Goal: Information Seeking & Learning: Check status

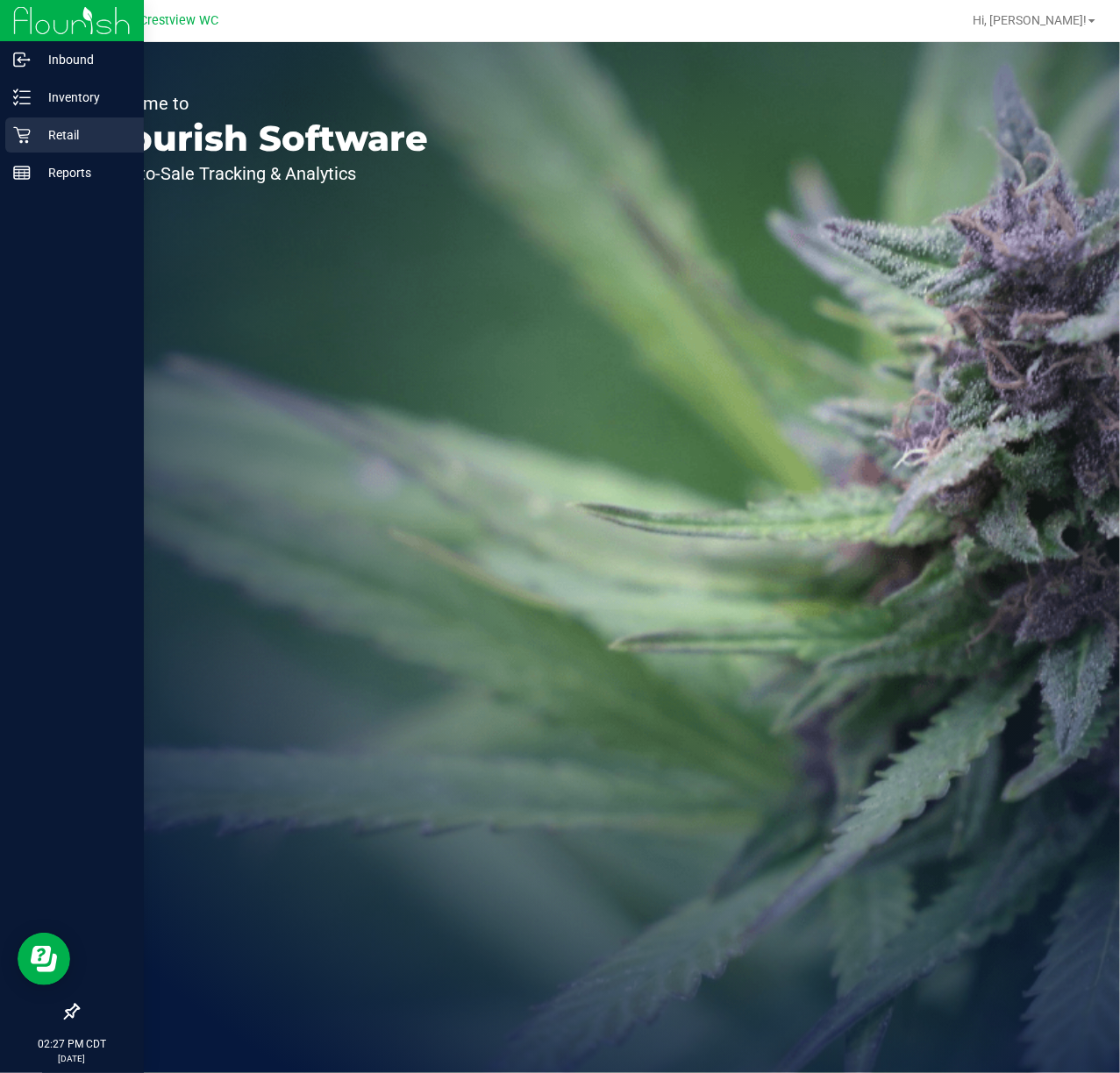
click at [83, 136] on p "Retail" at bounding box center [84, 134] width 105 height 21
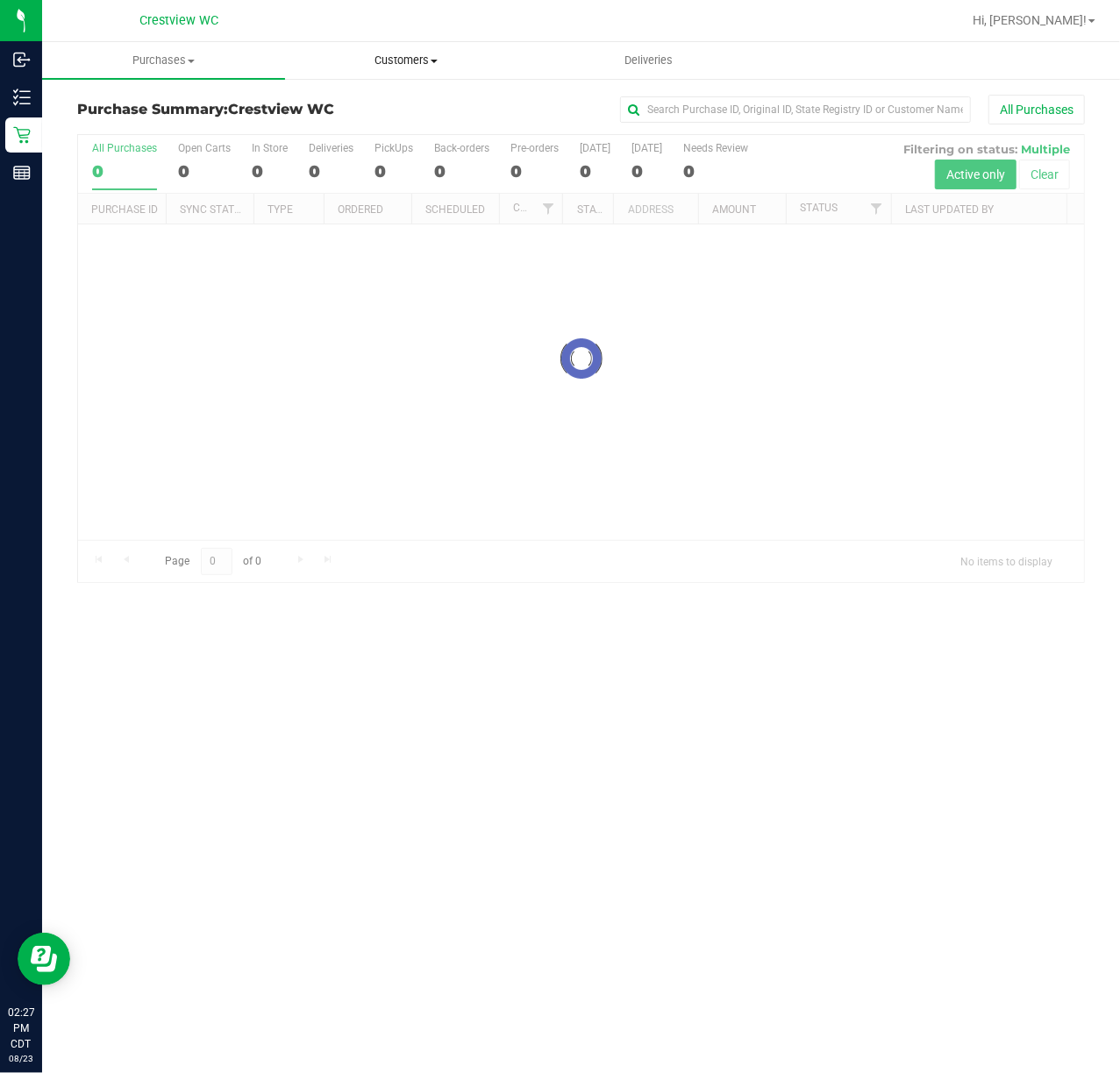
click at [369, 61] on span "Customers" at bounding box center [406, 60] width 241 height 16
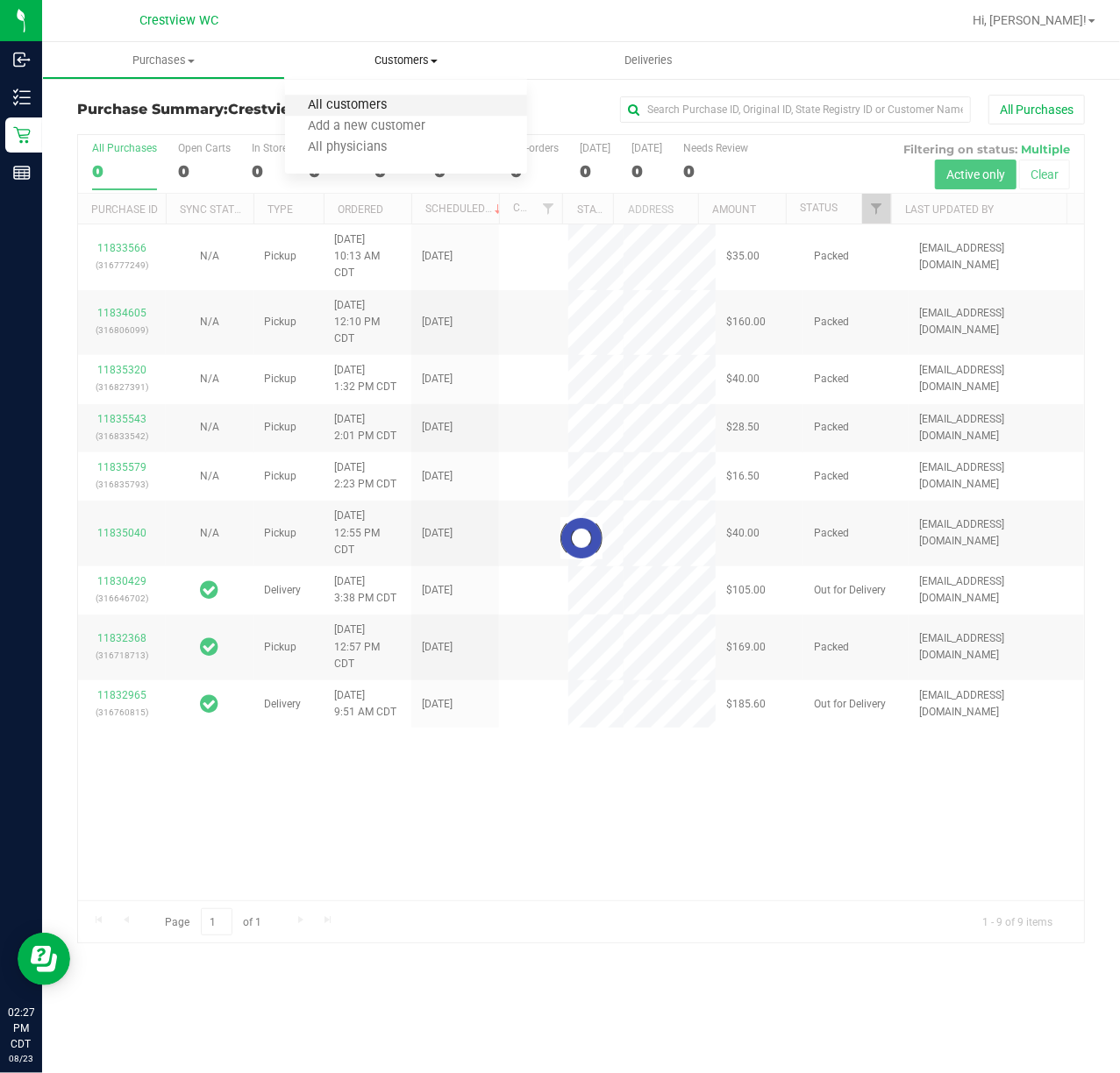
click at [340, 109] on span "All customers" at bounding box center [348, 105] width 126 height 15
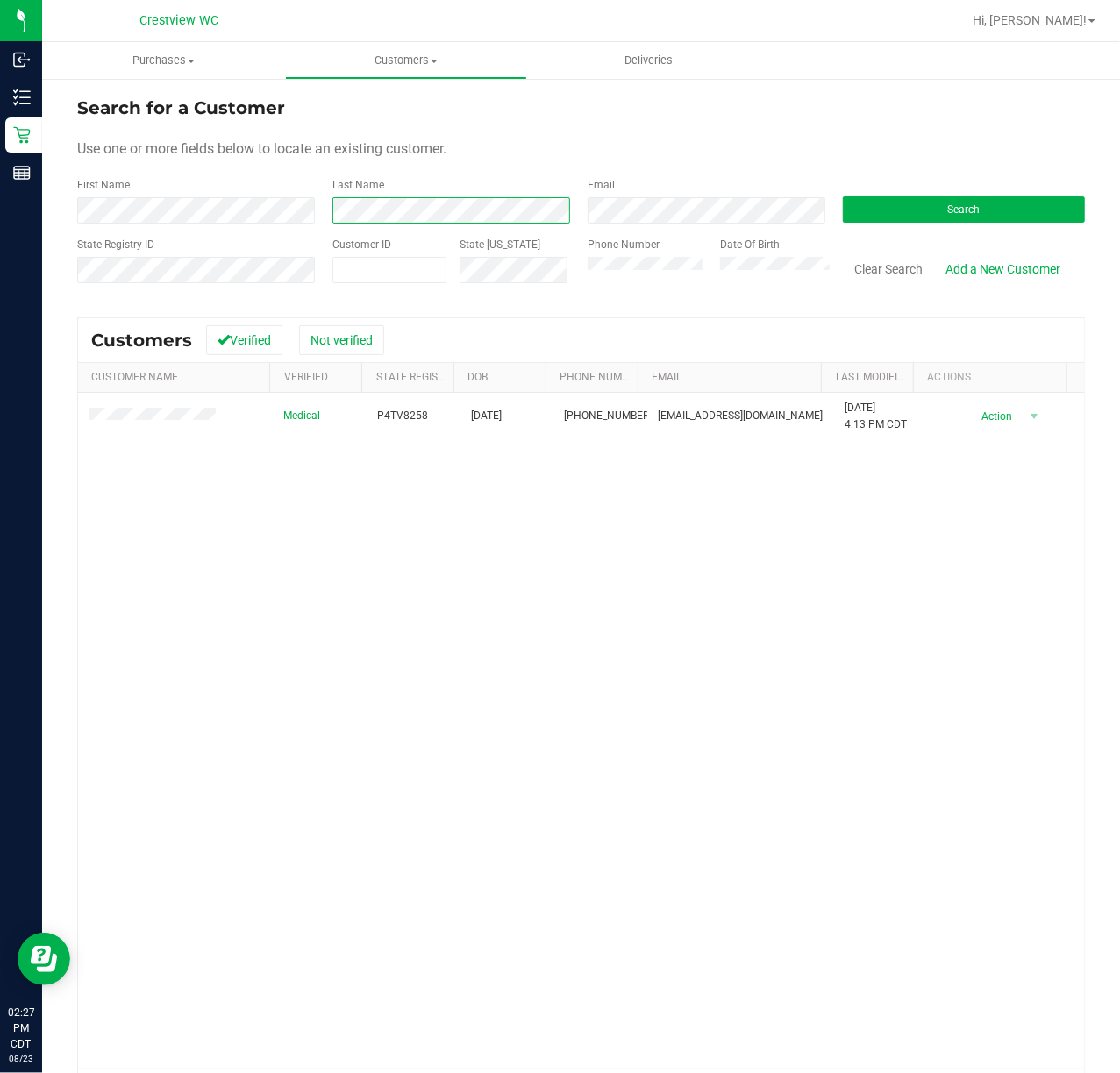
click at [0, 214] on html "Inbound Inventory Retail Reports 02:27 PM CDT [DATE] 08/23 Crestview WC Hi, [PE…" at bounding box center [560, 536] width 1120 height 1073
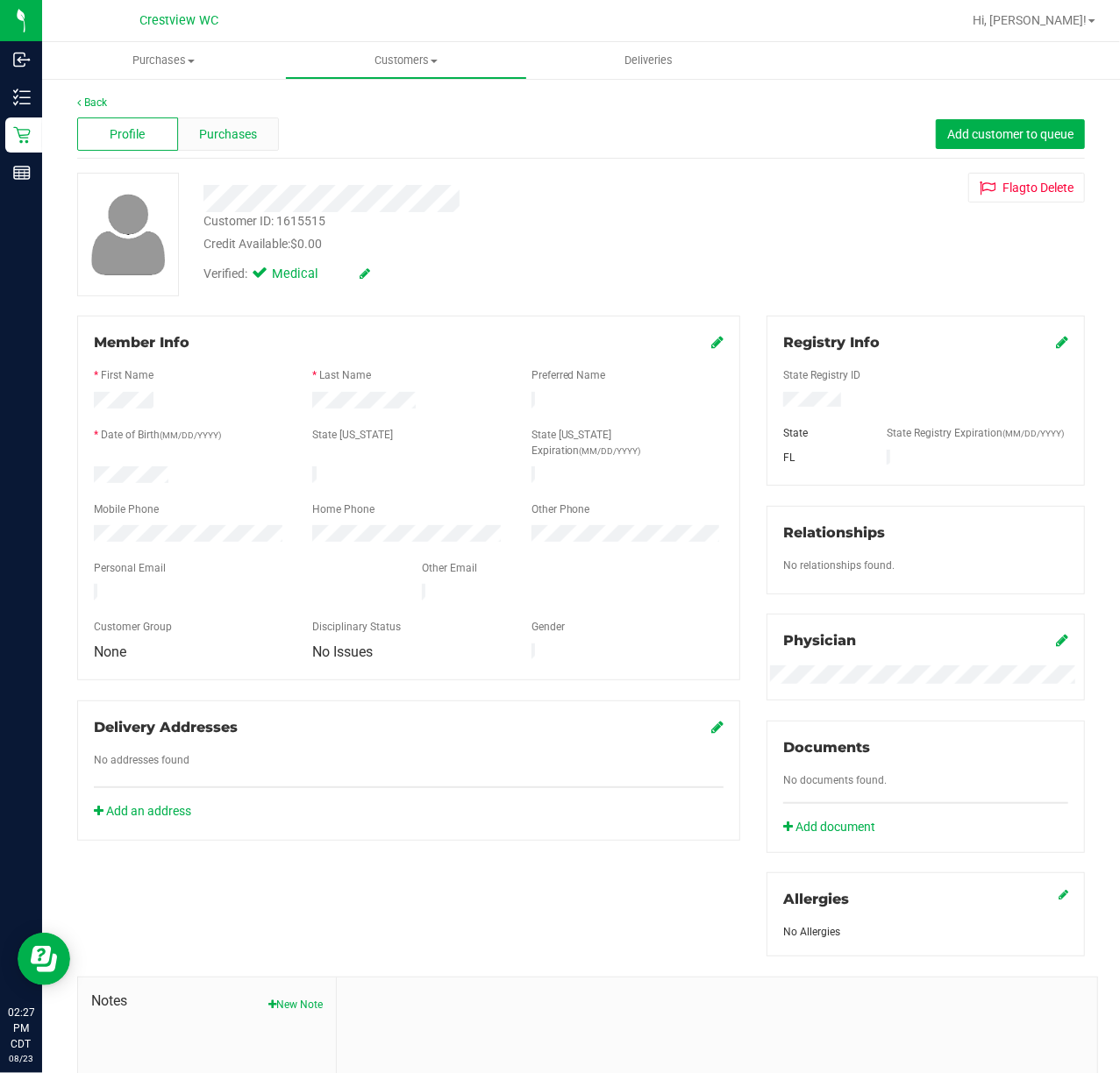
click at [274, 140] on div "Purchases" at bounding box center [228, 134] width 101 height 33
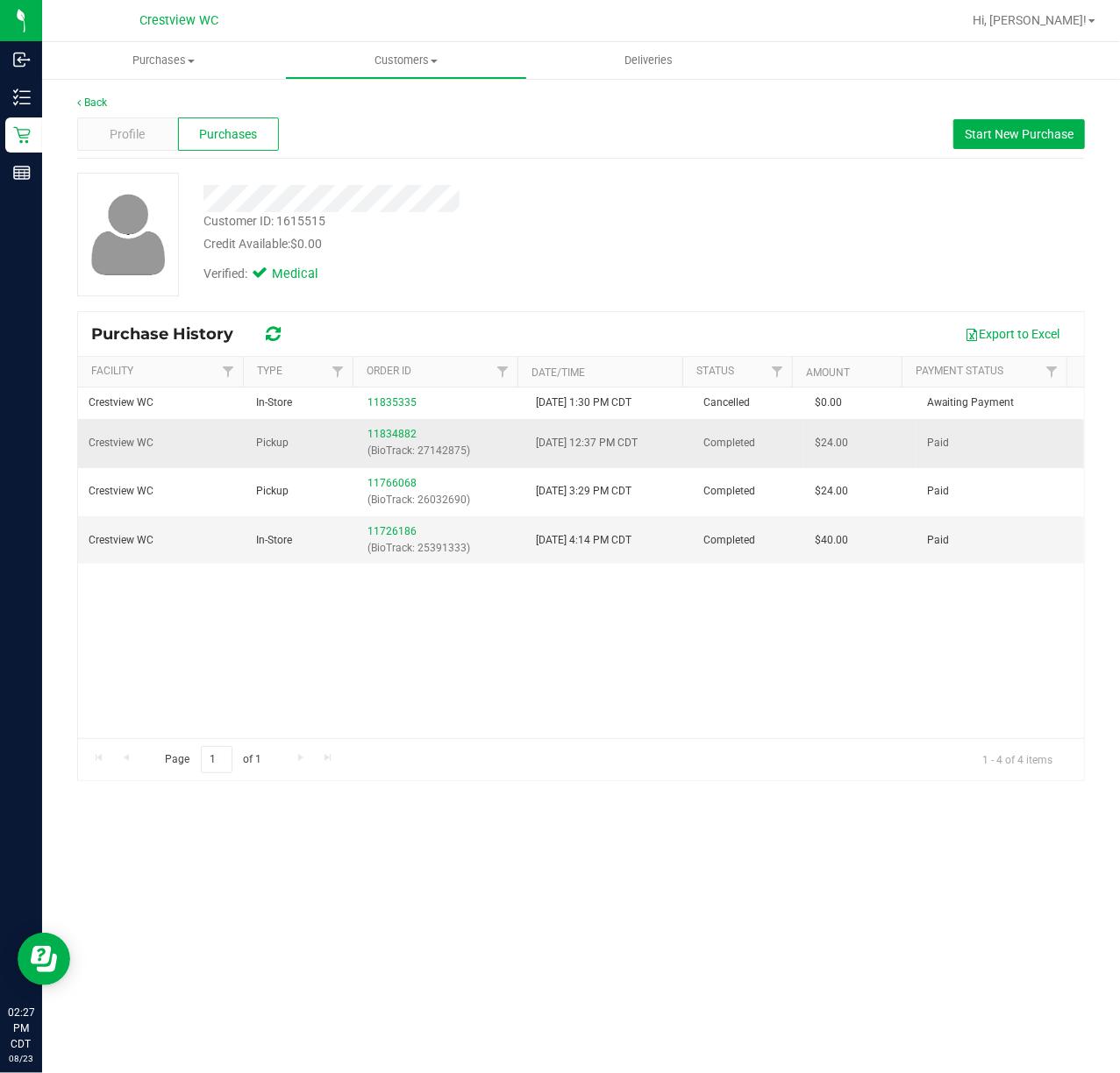
drag, startPoint x: 734, startPoint y: 443, endPoint x: 745, endPoint y: 443, distance: 11.0
click at [745, 443] on td "Completed" at bounding box center [749, 443] width 111 height 48
click at [745, 442] on td "Completed" at bounding box center [749, 443] width 111 height 48
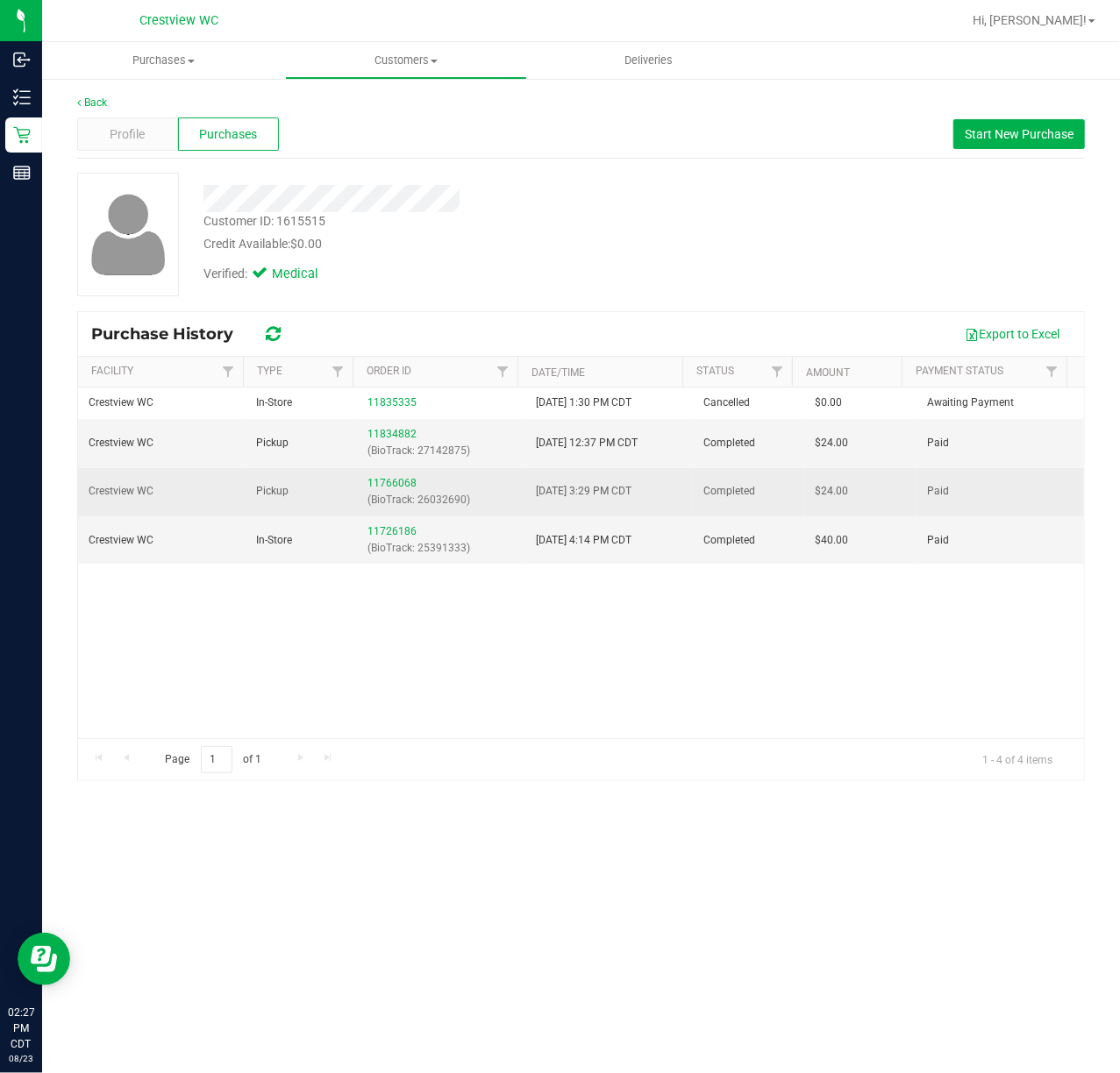
drag, startPoint x: 769, startPoint y: 495, endPoint x: 670, endPoint y: 491, distance: 99.1
click at [670, 491] on tr "Crestview WC Pickup 11766068 (BioTrack: 26032690) [DATE] 3:29 PM CDT Completed …" at bounding box center [580, 492] width 1005 height 48
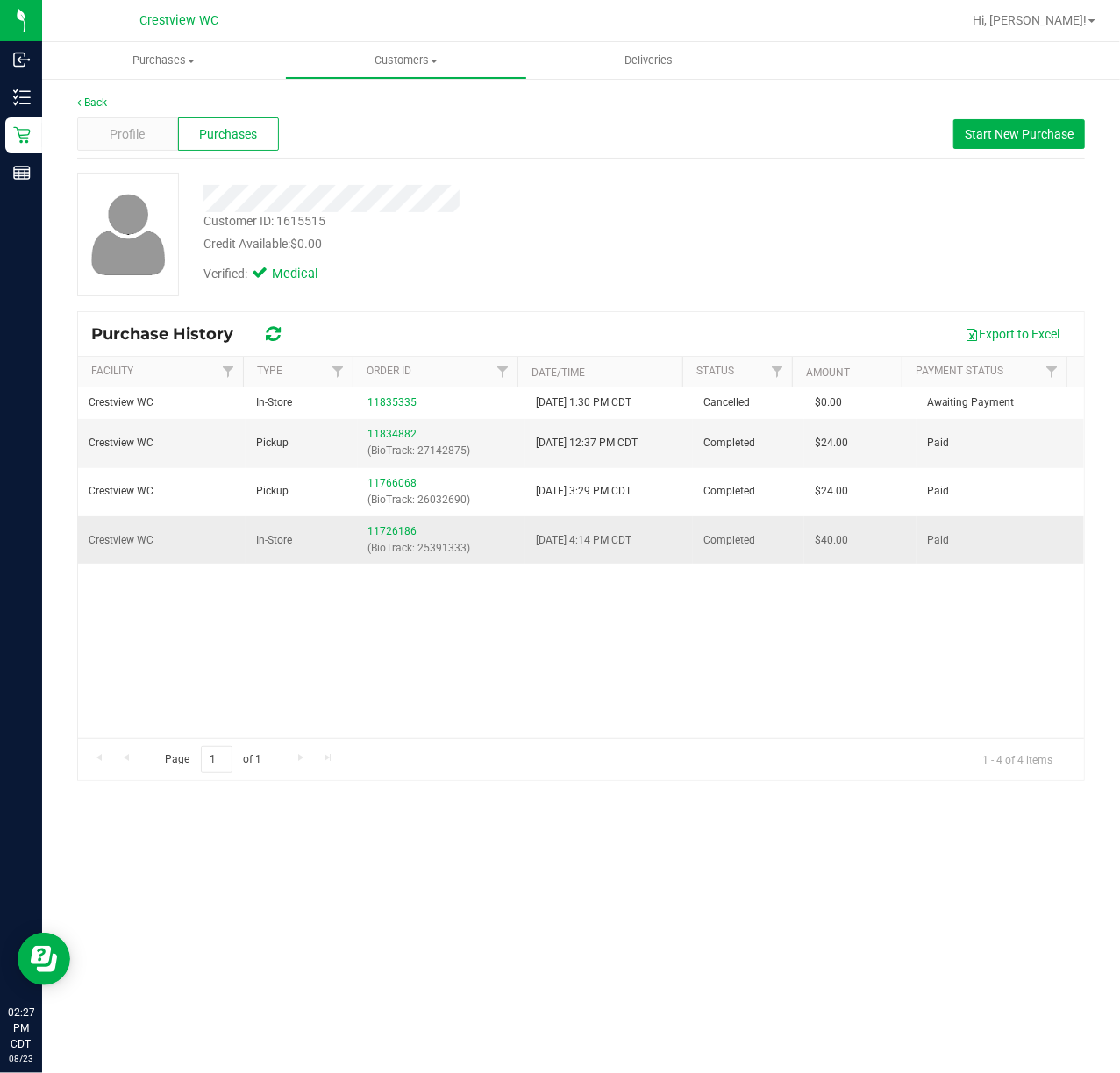
drag, startPoint x: 756, startPoint y: 533, endPoint x: 665, endPoint y: 535, distance: 91.0
click at [665, 535] on tr "Crestview WC In-Store 11726186 (BioTrack: 25391333) [DATE] 4:14 PM CDT Complete…" at bounding box center [580, 540] width 1005 height 47
click at [717, 548] on span "Completed" at bounding box center [729, 541] width 52 height 17
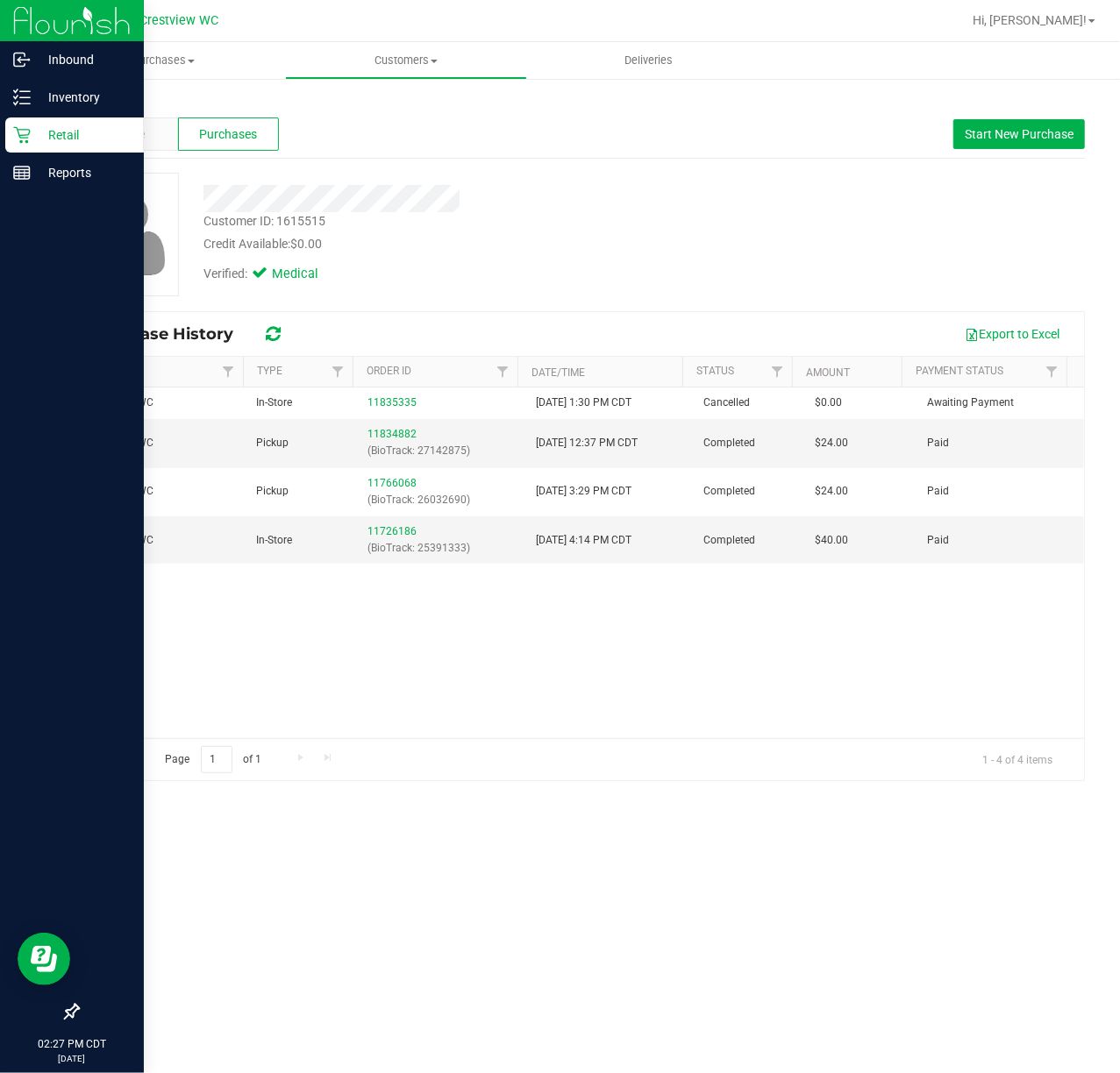
click at [26, 132] on icon at bounding box center [22, 134] width 18 height 18
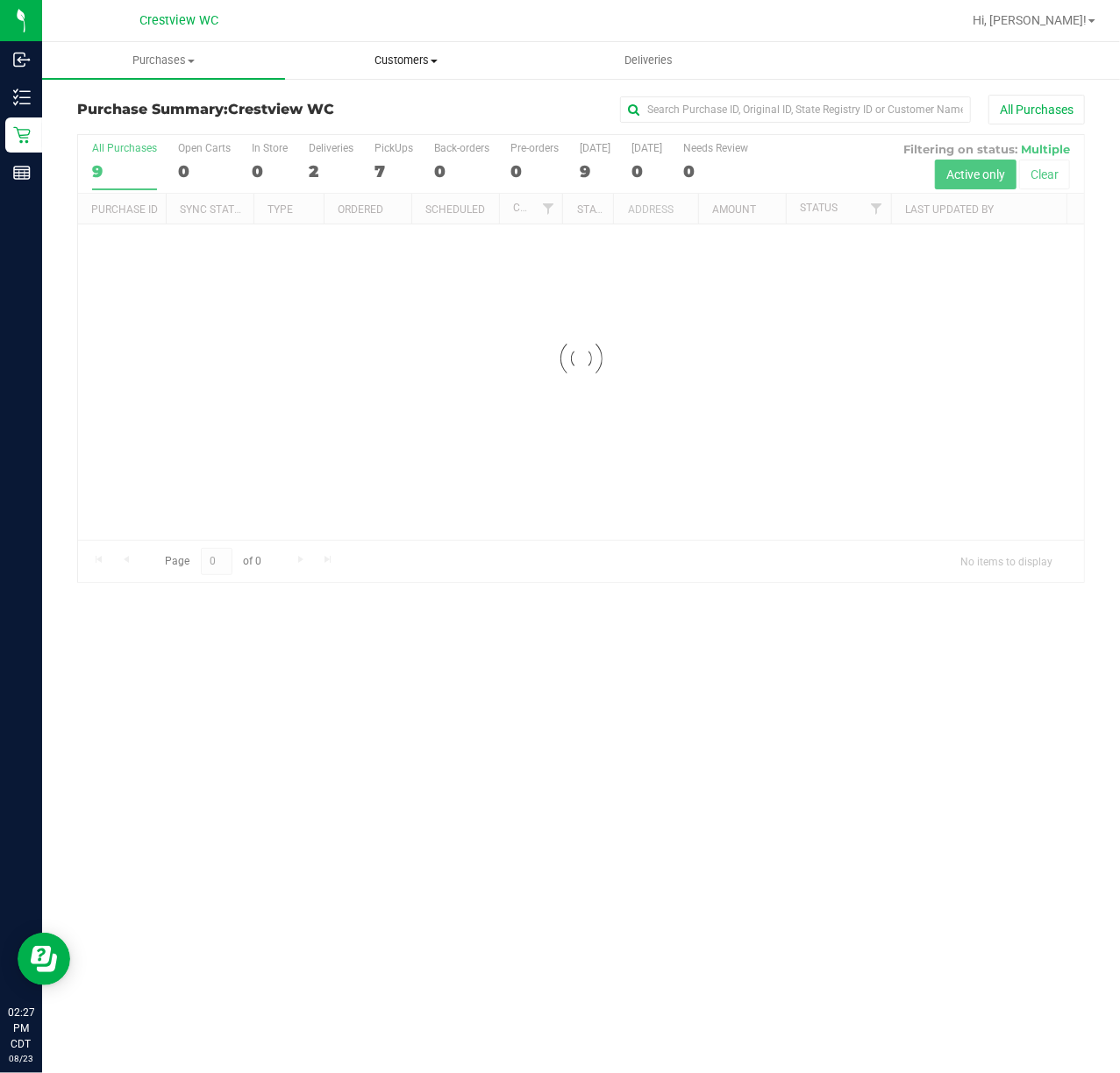
click at [425, 75] on uib-tab-heading "Customers All customers Add a new customer All physicians" at bounding box center [406, 60] width 241 height 35
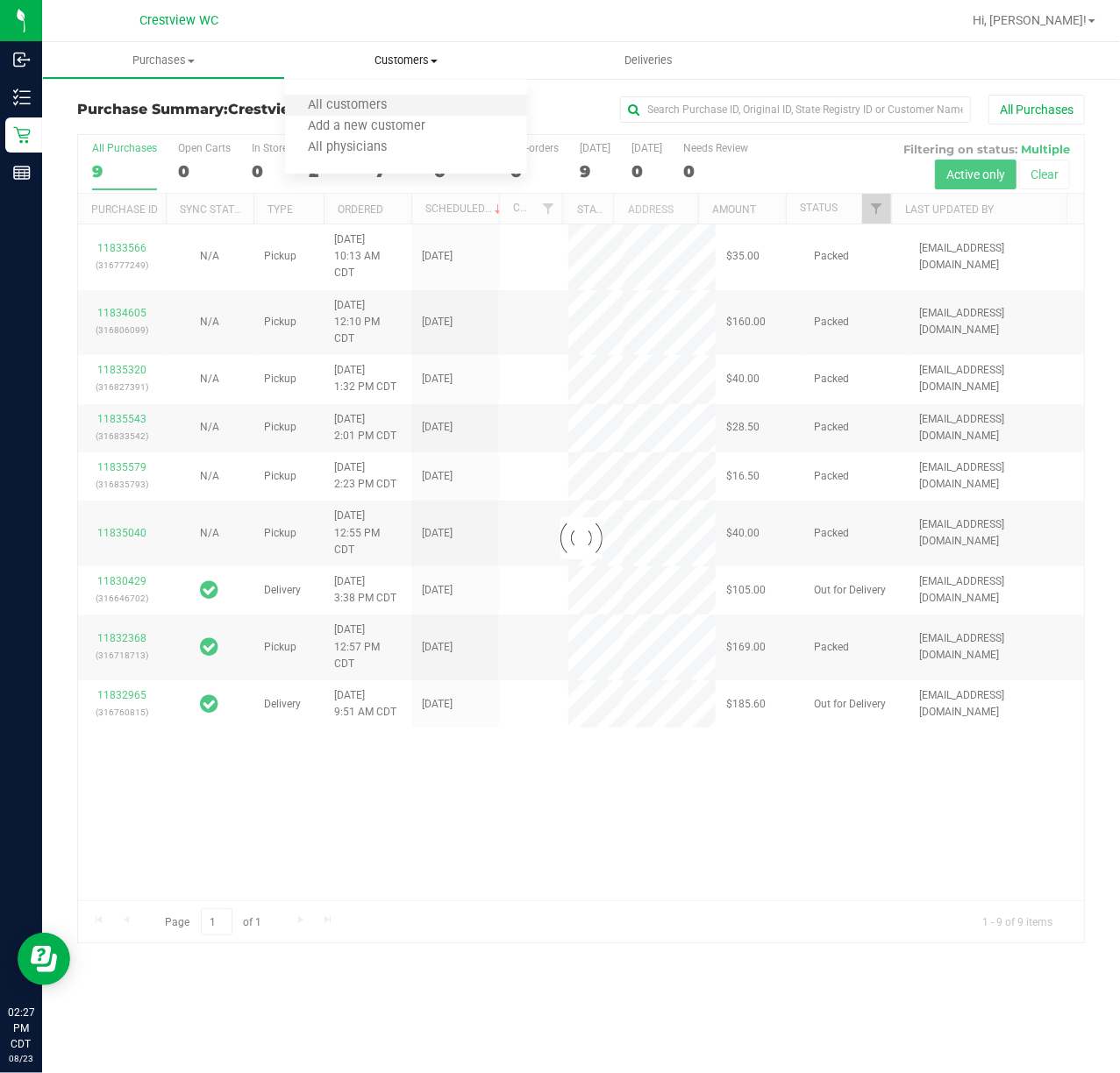
click at [422, 103] on li "All customers" at bounding box center [406, 106] width 243 height 21
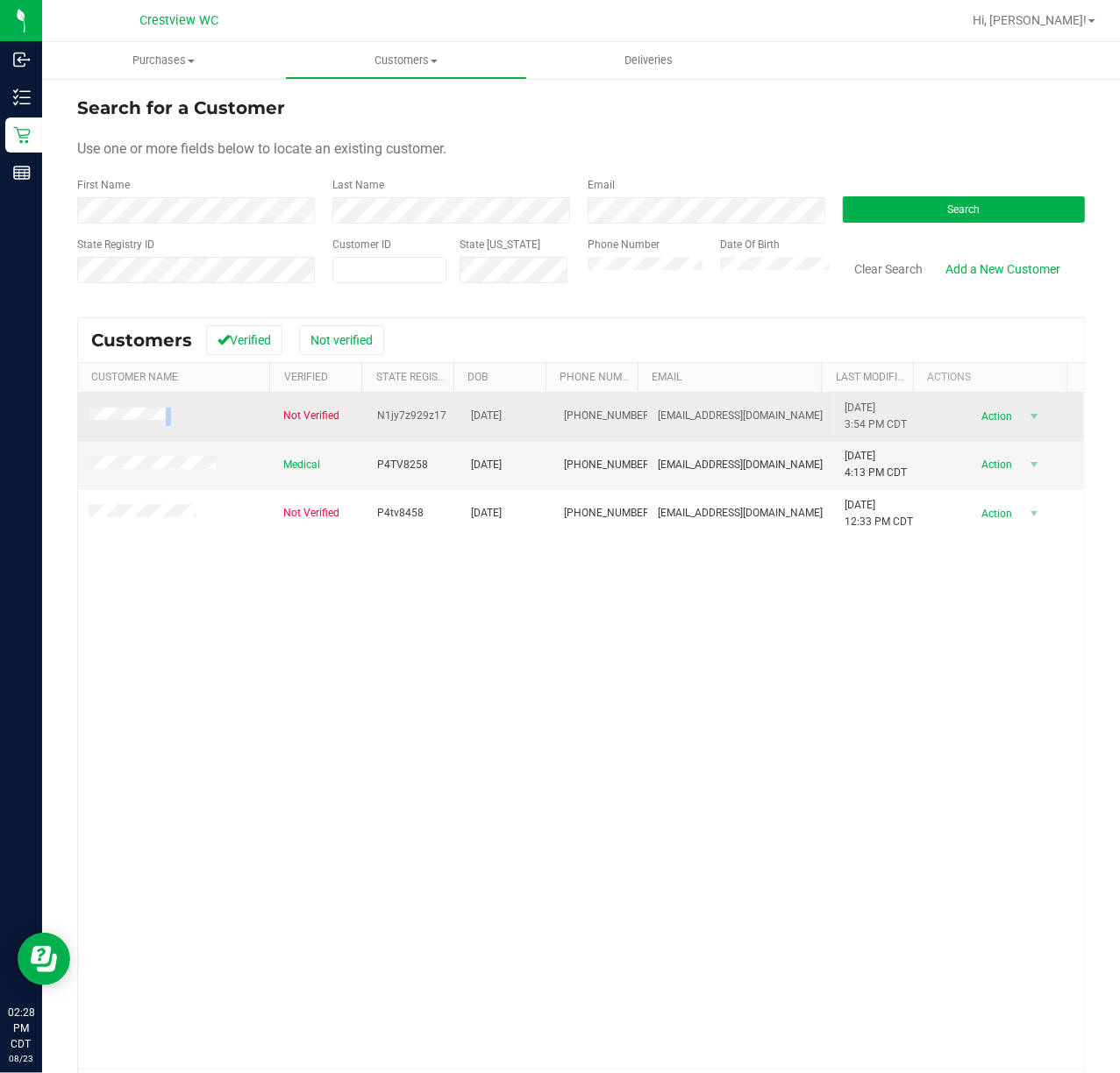
drag, startPoint x: 191, startPoint y: 416, endPoint x: 249, endPoint y: 422, distance: 58.3
click at [78, 415] on td at bounding box center [175, 417] width 195 height 48
drag, startPoint x: 450, startPoint y: 421, endPoint x: 516, endPoint y: 421, distance: 66.0
click at [515, 421] on tr "Not Verified N1jy7z929z17 [DATE] (850) 758-6898 [EMAIL_ADDRESS][DOMAIN_NAME] [D…" at bounding box center [580, 417] width 1005 height 48
drag, startPoint x: 547, startPoint y: 405, endPoint x: 607, endPoint y: 421, distance: 62.1
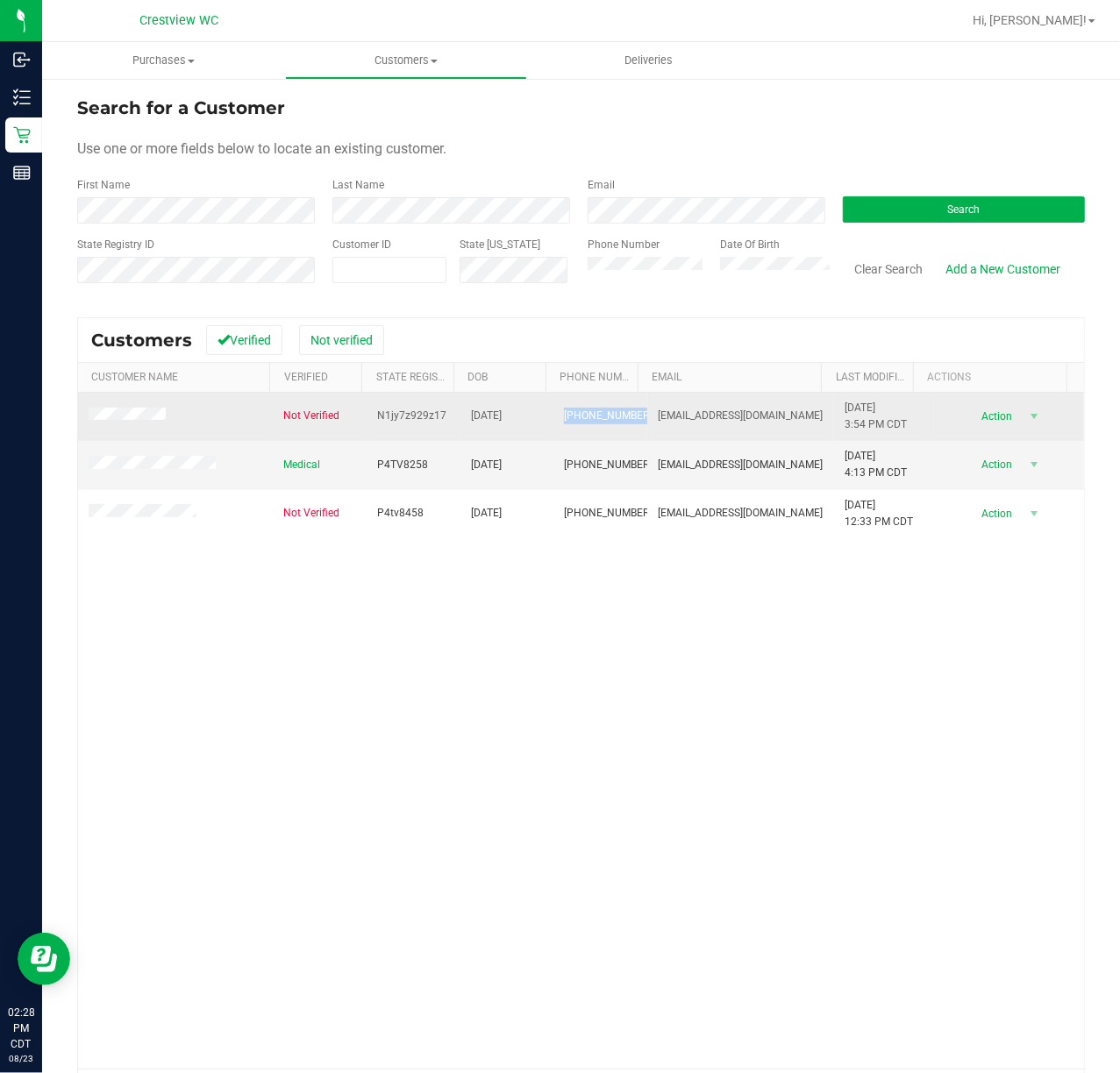
click at [607, 421] on span "[PHONE_NUMBER]" at bounding box center [607, 417] width 87 height 17
drag, startPoint x: 628, startPoint y: 414, endPoint x: 756, endPoint y: 412, distance: 128.0
click at [756, 412] on td "[EMAIL_ADDRESS][DOMAIN_NAME]" at bounding box center [740, 417] width 187 height 48
drag, startPoint x: 366, startPoint y: 419, endPoint x: 438, endPoint y: 412, distance: 72.3
click at [438, 412] on td "N1jy7z929z17" at bounding box center [414, 417] width 94 height 48
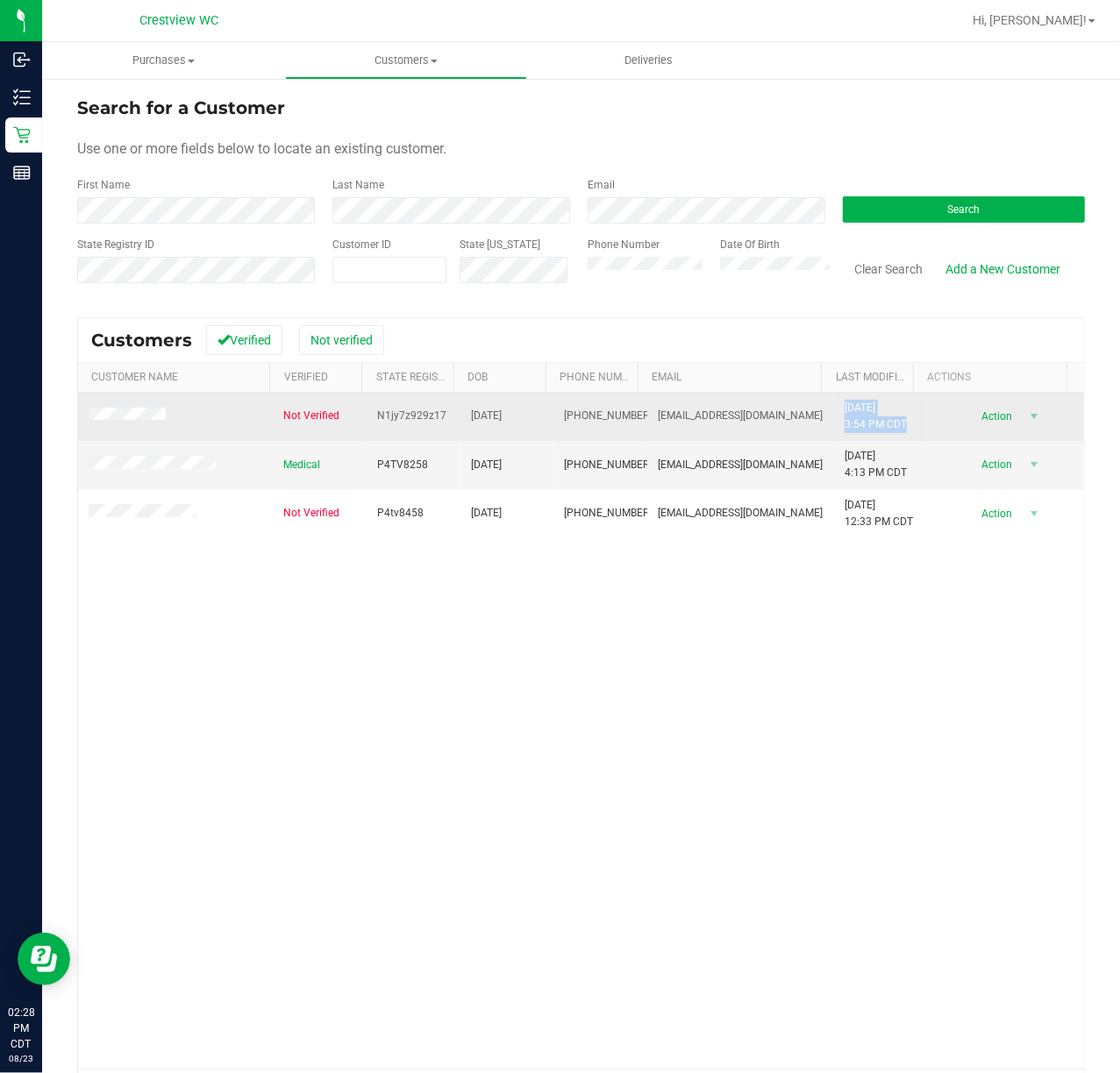
drag, startPoint x: 880, startPoint y: 429, endPoint x: 810, endPoint y: 405, distance: 74.0
click at [834, 405] on td "[DATE] 3:54 PM CDT" at bounding box center [881, 417] width 94 height 48
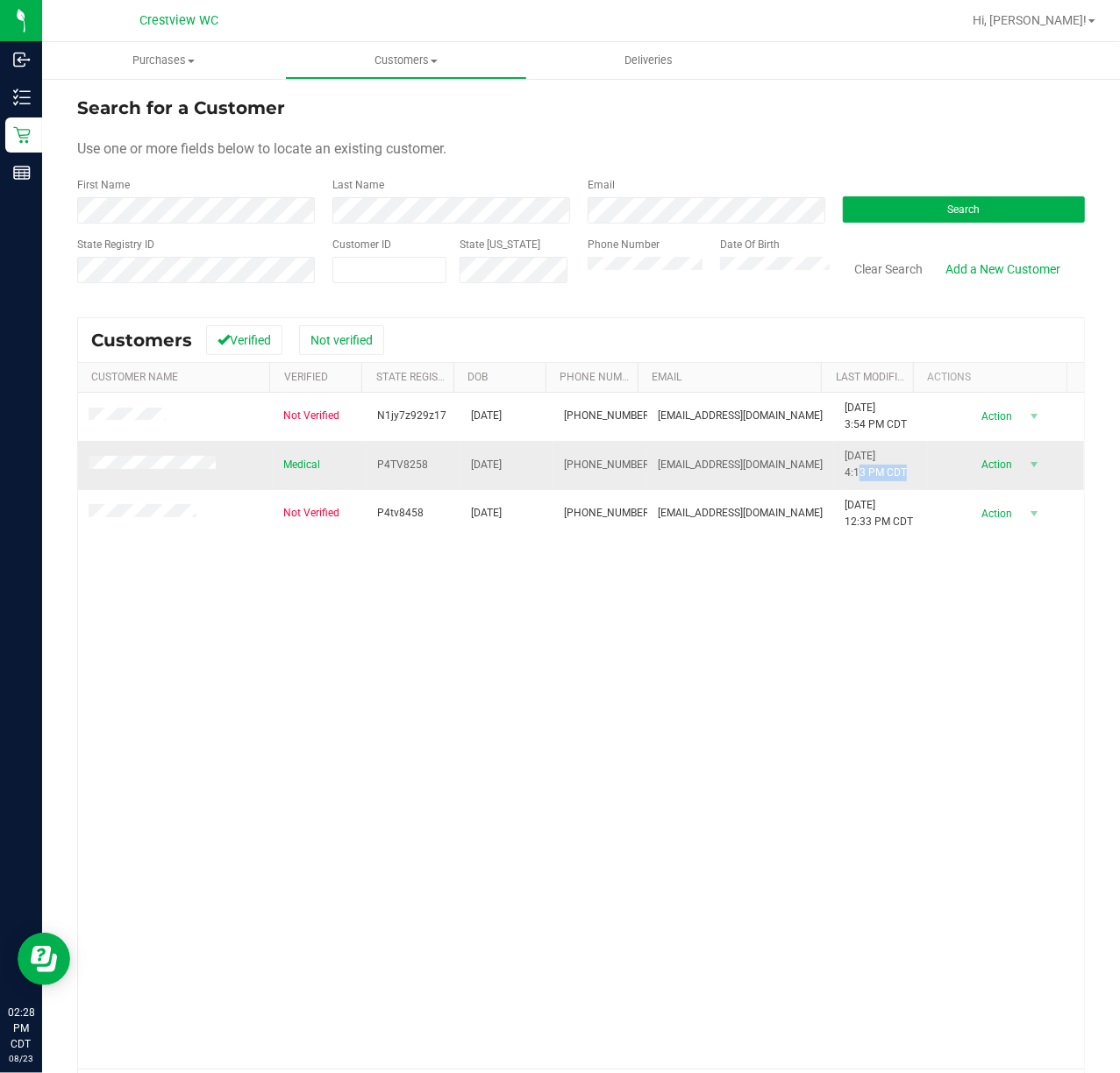
drag, startPoint x: 889, startPoint y: 477, endPoint x: 828, endPoint y: 467, distance: 61.8
click at [834, 467] on td "[DATE] 4:13 PM CDT" at bounding box center [881, 465] width 94 height 48
drag, startPoint x: 352, startPoint y: 461, endPoint x: 438, endPoint y: 454, distance: 86.3
click at [422, 456] on tr "Medical P4TV8258 [DATE] (850) 758-6898 [EMAIL_ADDRESS][DOMAIN_NAME] [DATE] 4:13…" at bounding box center [580, 465] width 1005 height 48
drag, startPoint x: 886, startPoint y: 478, endPoint x: 801, endPoint y: 463, distance: 86.3
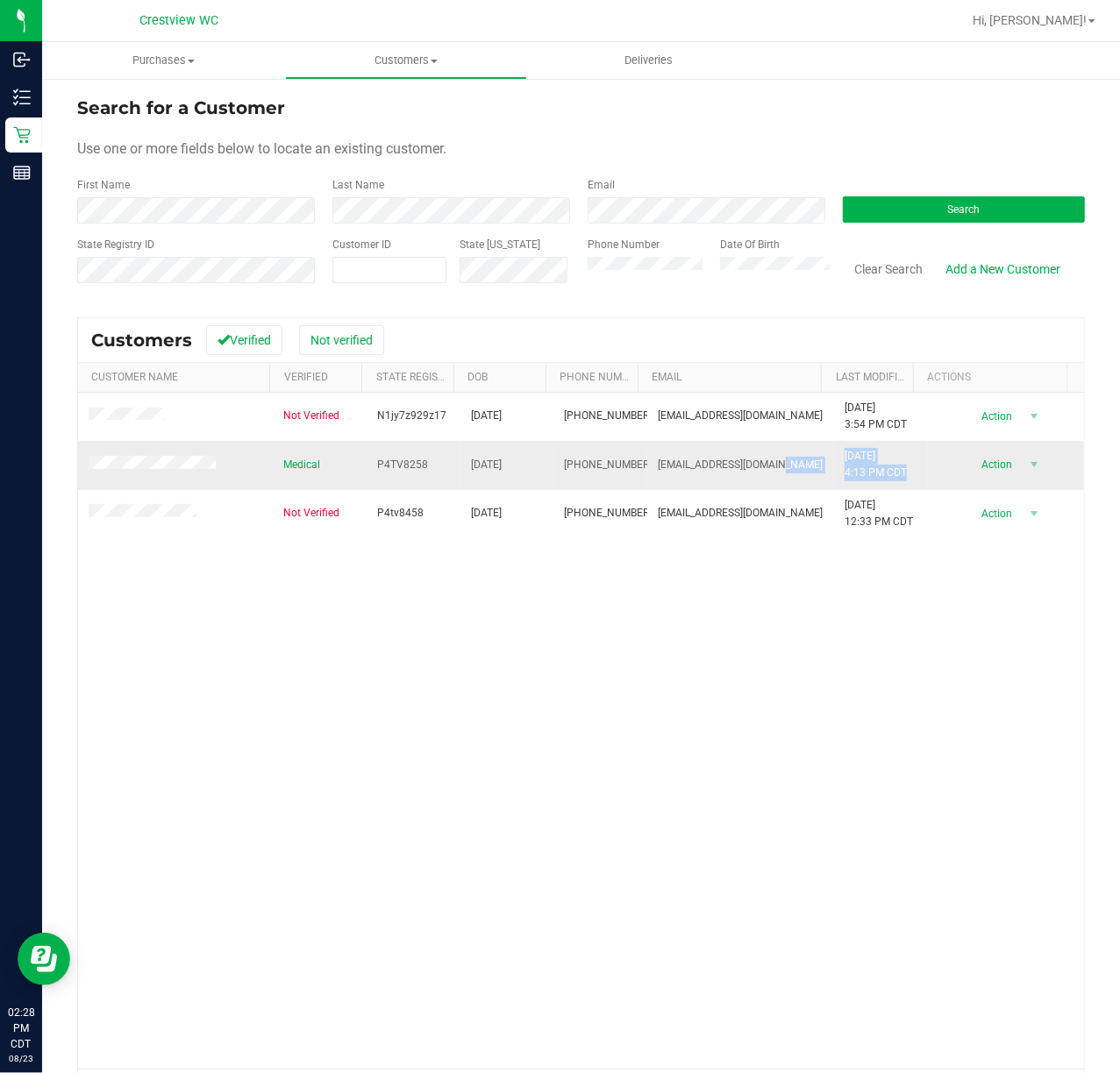
click at [801, 463] on tr "Medical P4TV8258 [DATE] (850) 758-6898 [EMAIL_ADDRESS][DOMAIN_NAME] [DATE] 4:13…" at bounding box center [580, 465] width 1005 height 48
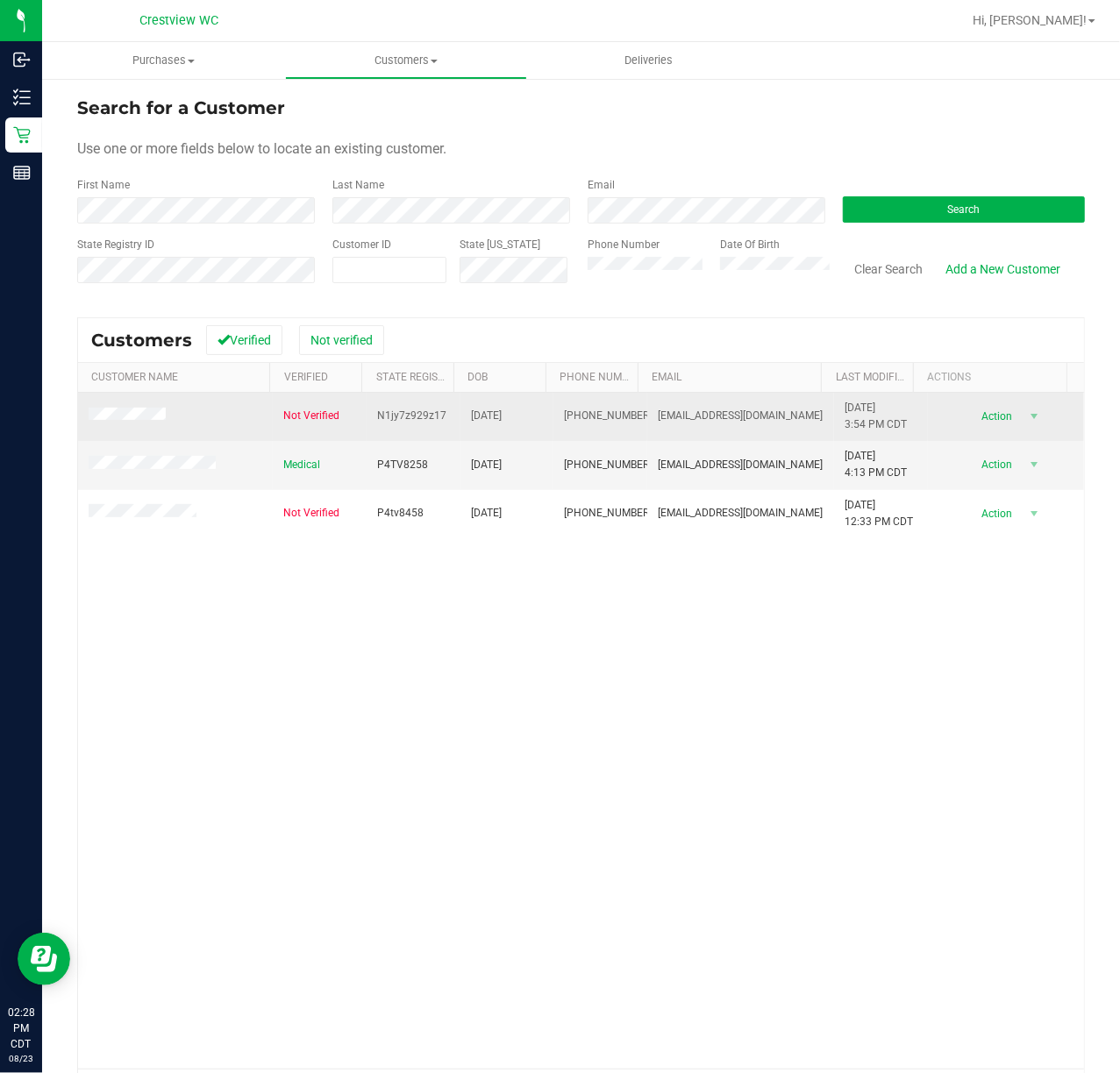
click at [872, 424] on span "[DATE] 3:54 PM CDT" at bounding box center [875, 416] width 62 height 33
drag, startPoint x: 885, startPoint y: 424, endPoint x: 818, endPoint y: 415, distance: 67.6
click at [834, 415] on td "[DATE] 3:54 PM CDT" at bounding box center [881, 417] width 94 height 48
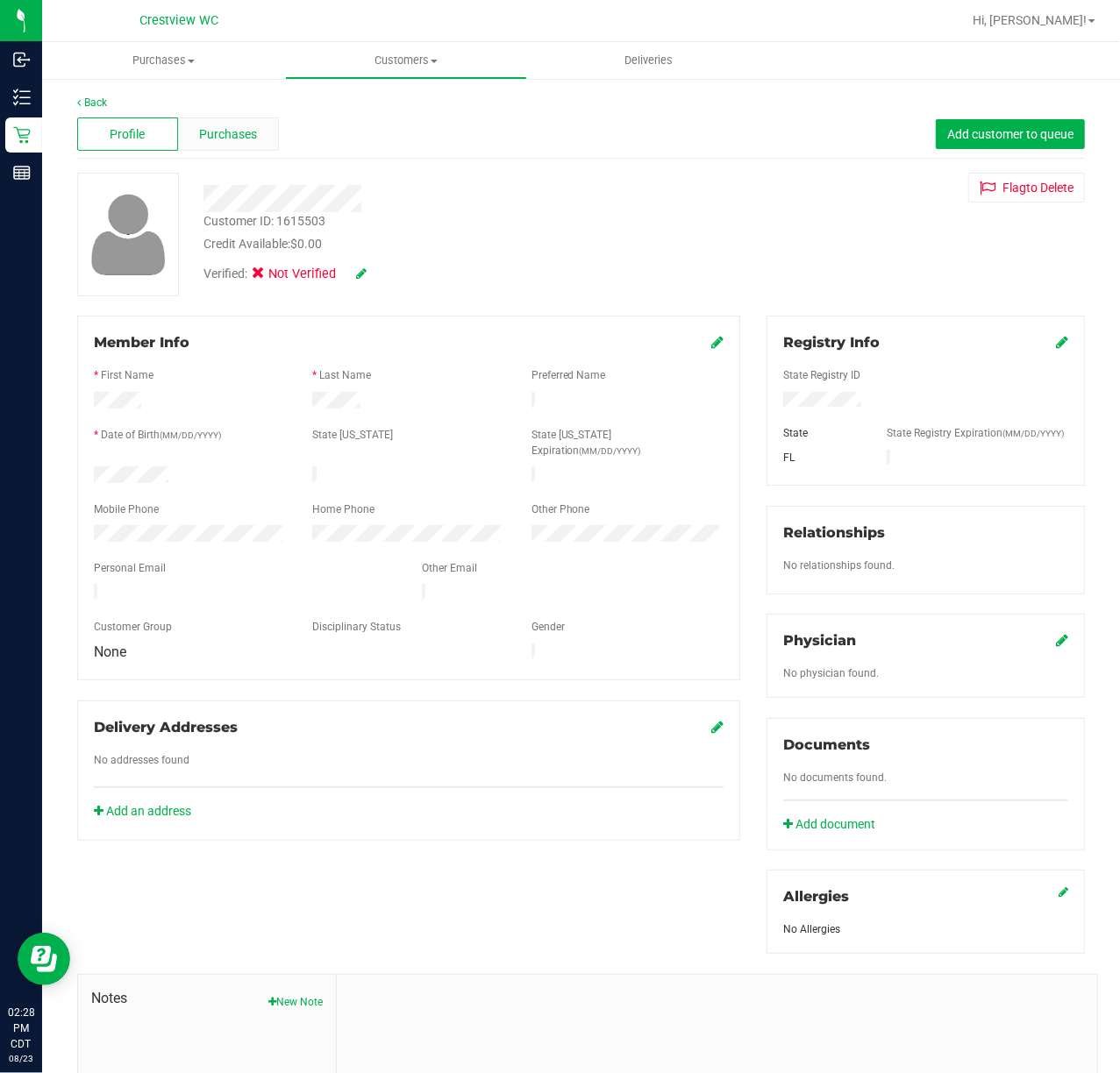
click at [247, 132] on span "Purchases" at bounding box center [229, 134] width 58 height 19
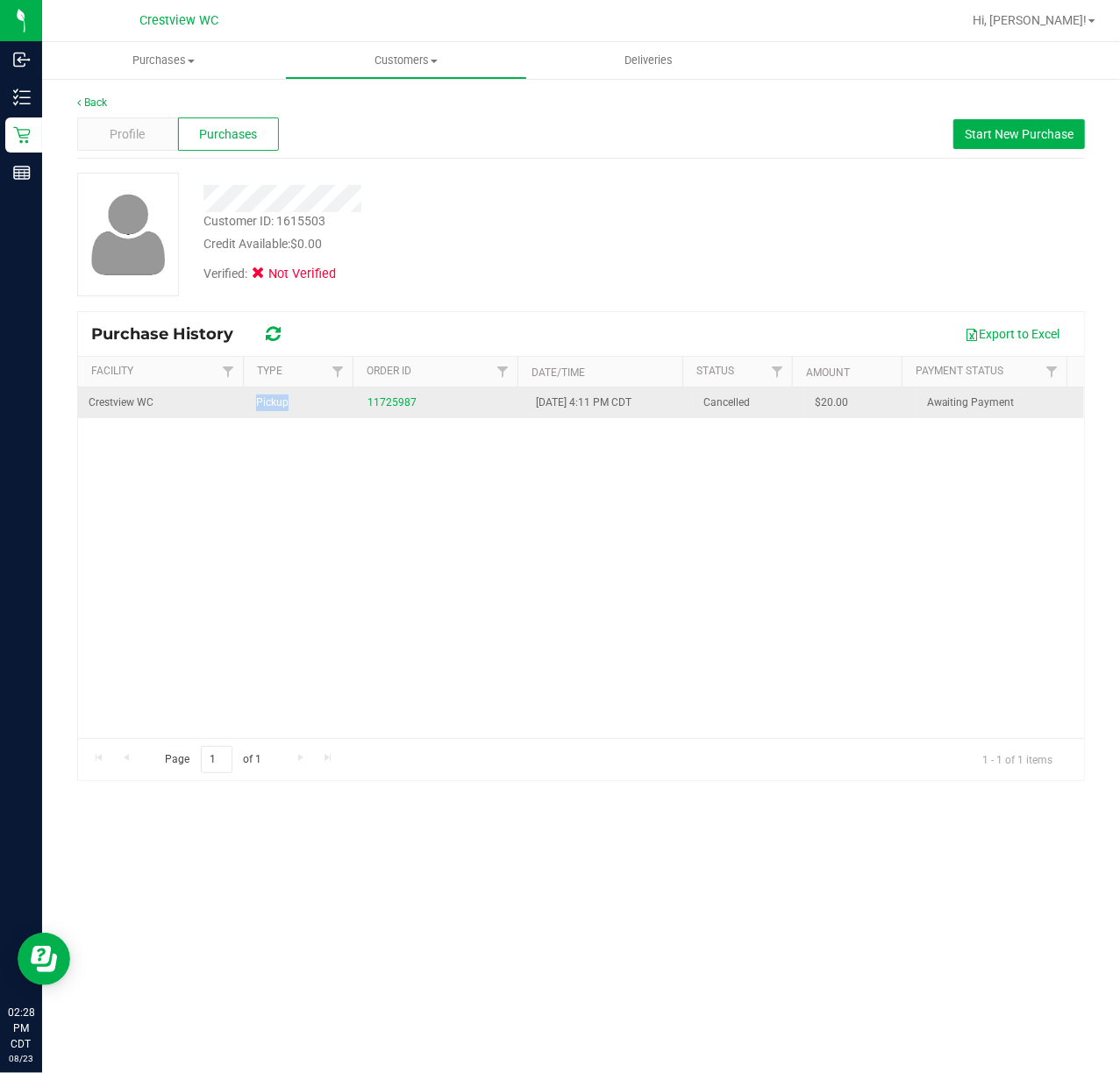
drag, startPoint x: 334, startPoint y: 410, endPoint x: 242, endPoint y: 405, distance: 92.1
click at [245, 405] on td "Pickup" at bounding box center [301, 402] width 111 height 31
drag, startPoint x: 465, startPoint y: 410, endPoint x: 720, endPoint y: 405, distance: 255.0
click at [720, 405] on tr "Crestview WC Pickup 11725987 [DATE] 4:11 PM CDT Cancelled $20.00 Awaiting Payme…" at bounding box center [580, 402] width 1005 height 31
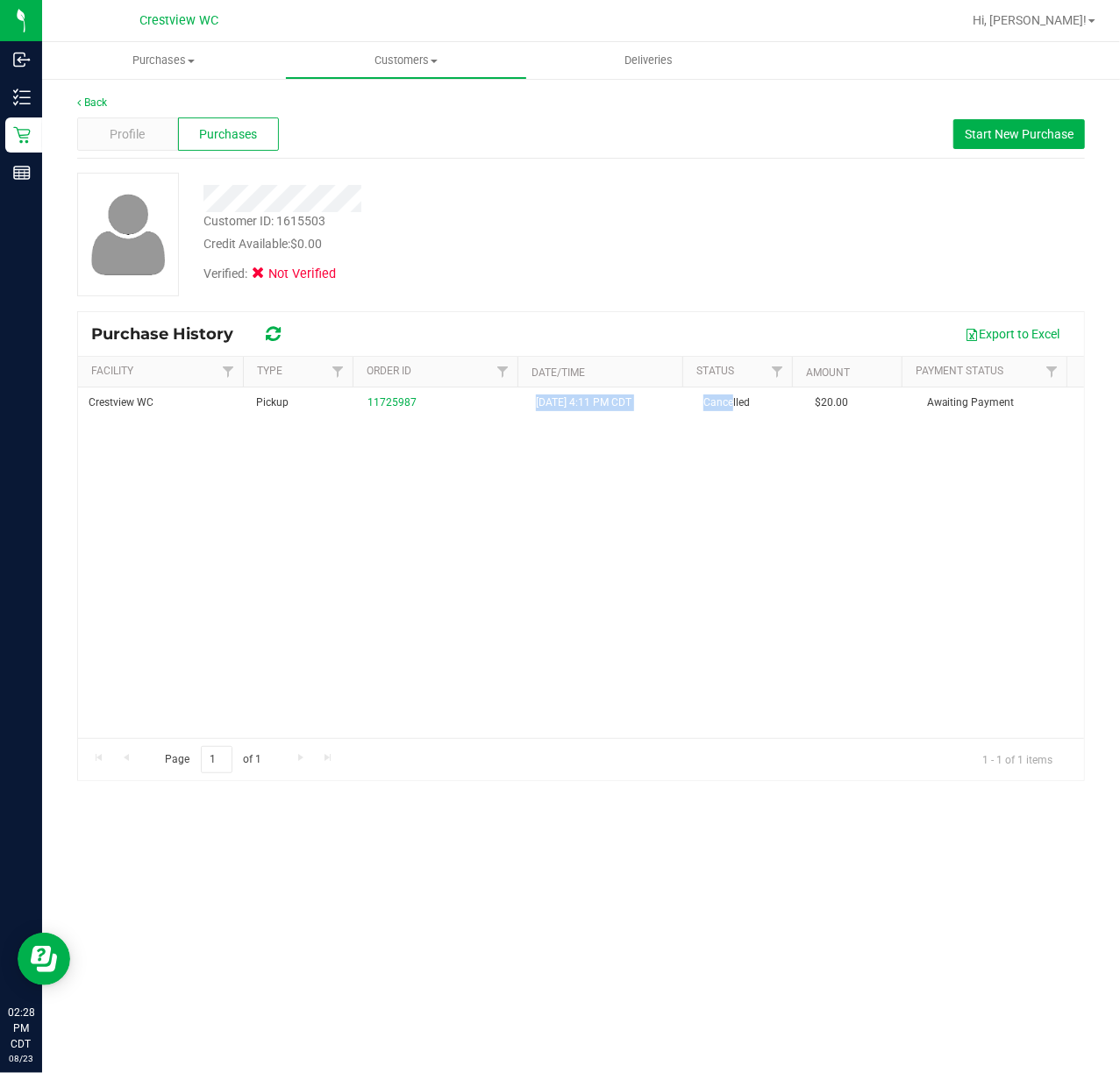
click at [204, 194] on div "Customer ID: 1615503 Credit Available: $0.00 Verified: Not Verified" at bounding box center [449, 232] width 517 height 119
click at [100, 135] on div "Profile" at bounding box center [127, 134] width 101 height 33
